Goal: Information Seeking & Learning: Learn about a topic

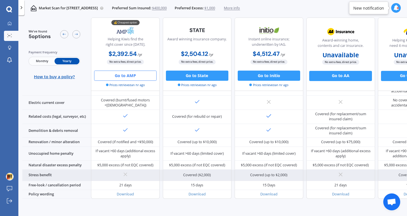
scroll to position [214, 0]
click at [126, 150] on div "If vacant >60 days (additional excess apply)" at bounding box center [125, 154] width 61 height 10
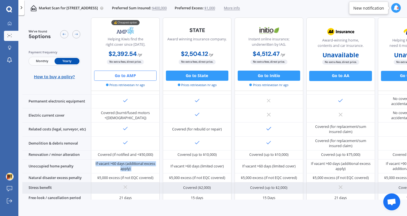
scroll to position [200, 0]
click at [126, 152] on div "Covered (if notified and <$50,000)" at bounding box center [125, 154] width 55 height 5
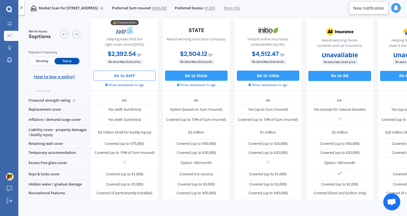
scroll to position [0, 1]
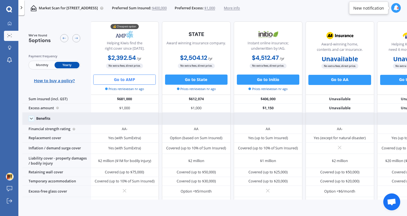
click at [32, 119] on icon at bounding box center [31, 118] width 5 height 5
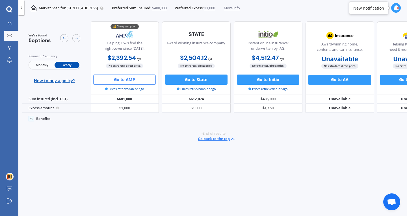
click at [32, 119] on icon at bounding box center [31, 118] width 5 height 5
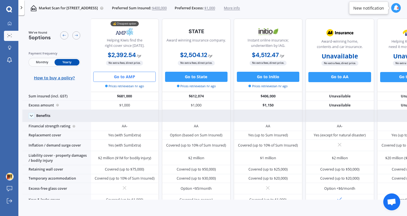
scroll to position [3, 1]
